Goal: Task Accomplishment & Management: Manage account settings

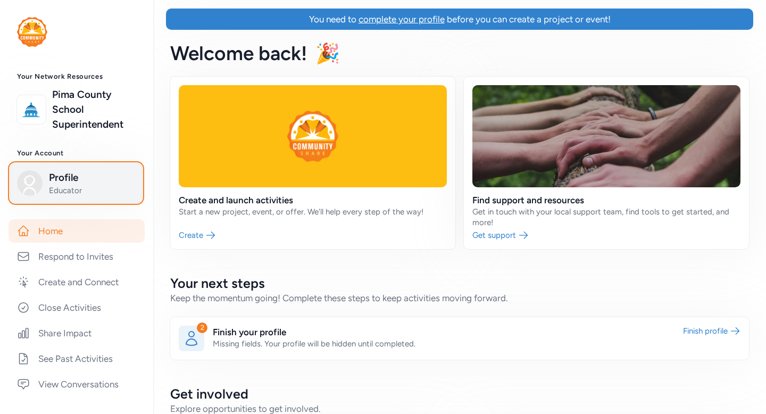
click at [68, 181] on span "Profile" at bounding box center [92, 177] width 86 height 15
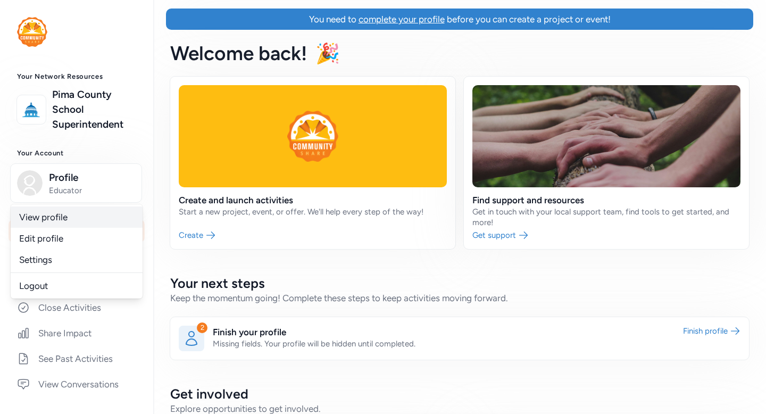
click at [53, 220] on link "View profile" at bounding box center [77, 216] width 132 height 21
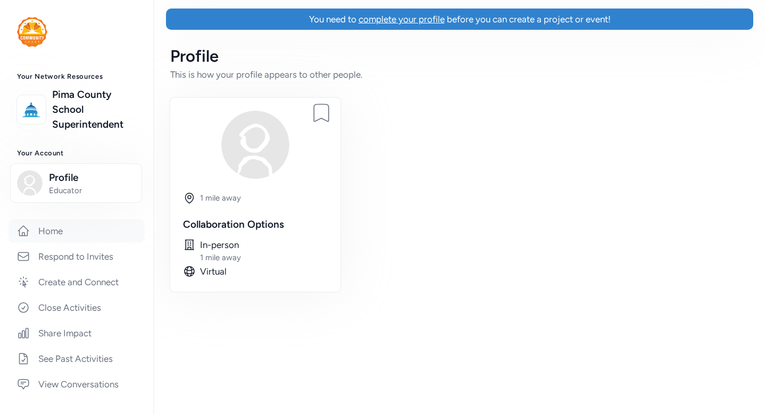
click at [55, 232] on link "Home" at bounding box center [77, 230] width 136 height 23
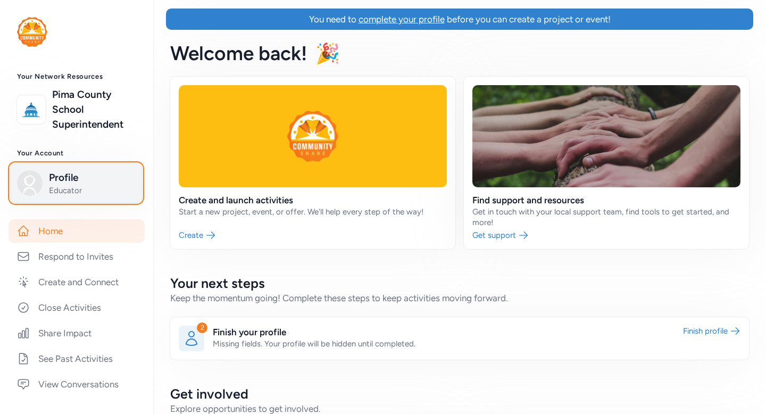
click at [73, 185] on span "Profile" at bounding box center [92, 177] width 86 height 15
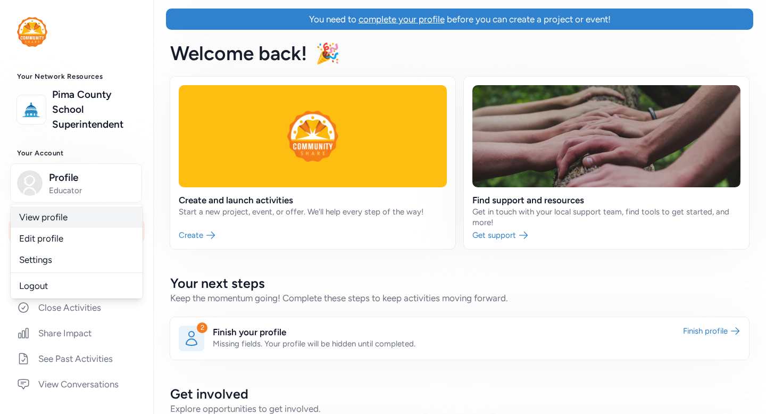
click at [60, 218] on link "View profile" at bounding box center [77, 216] width 132 height 21
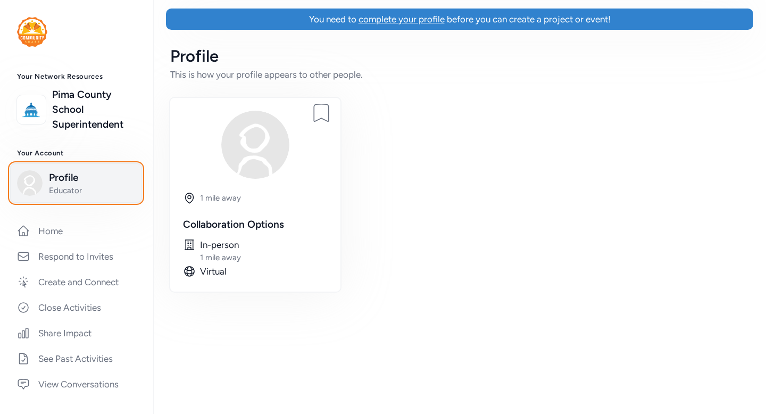
click at [88, 181] on span "Profile" at bounding box center [92, 177] width 86 height 15
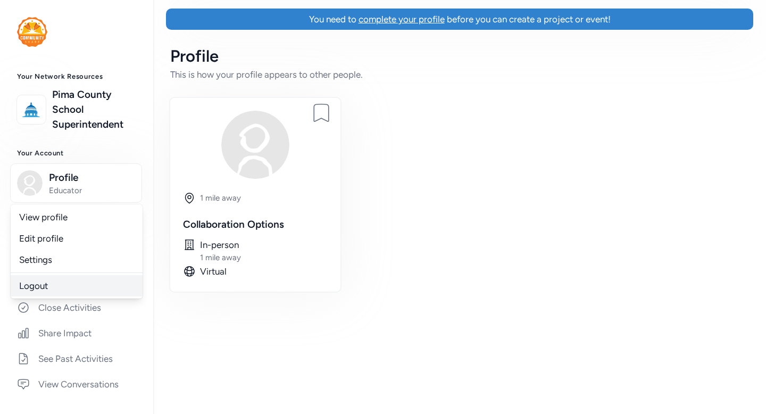
click at [42, 288] on link "Logout" at bounding box center [77, 285] width 132 height 21
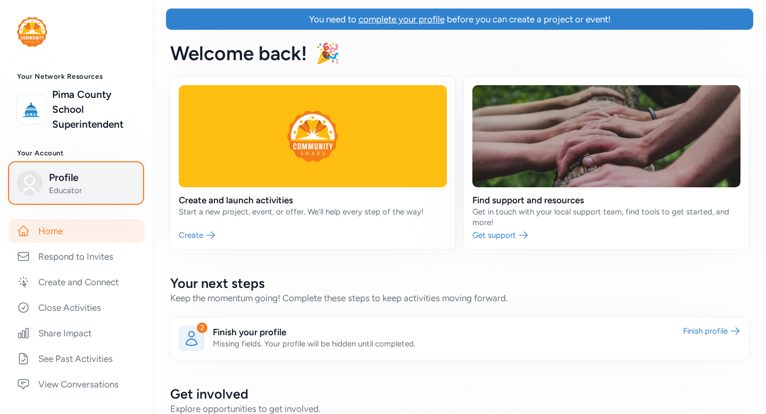
click at [80, 180] on span "Profile" at bounding box center [92, 177] width 86 height 15
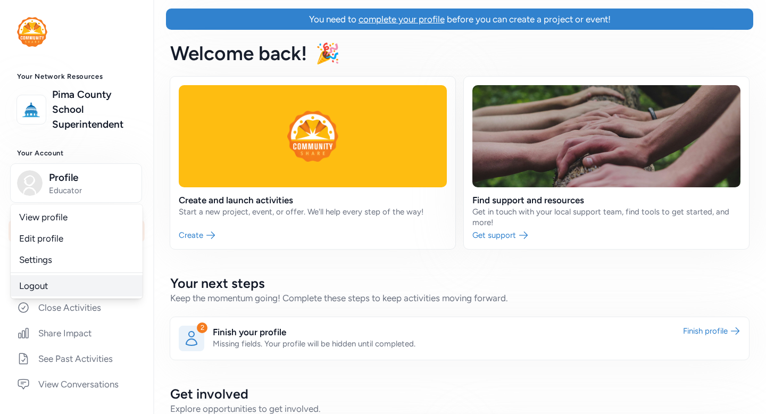
click at [37, 287] on link "Logout" at bounding box center [77, 285] width 132 height 21
